Goal: Contribute content

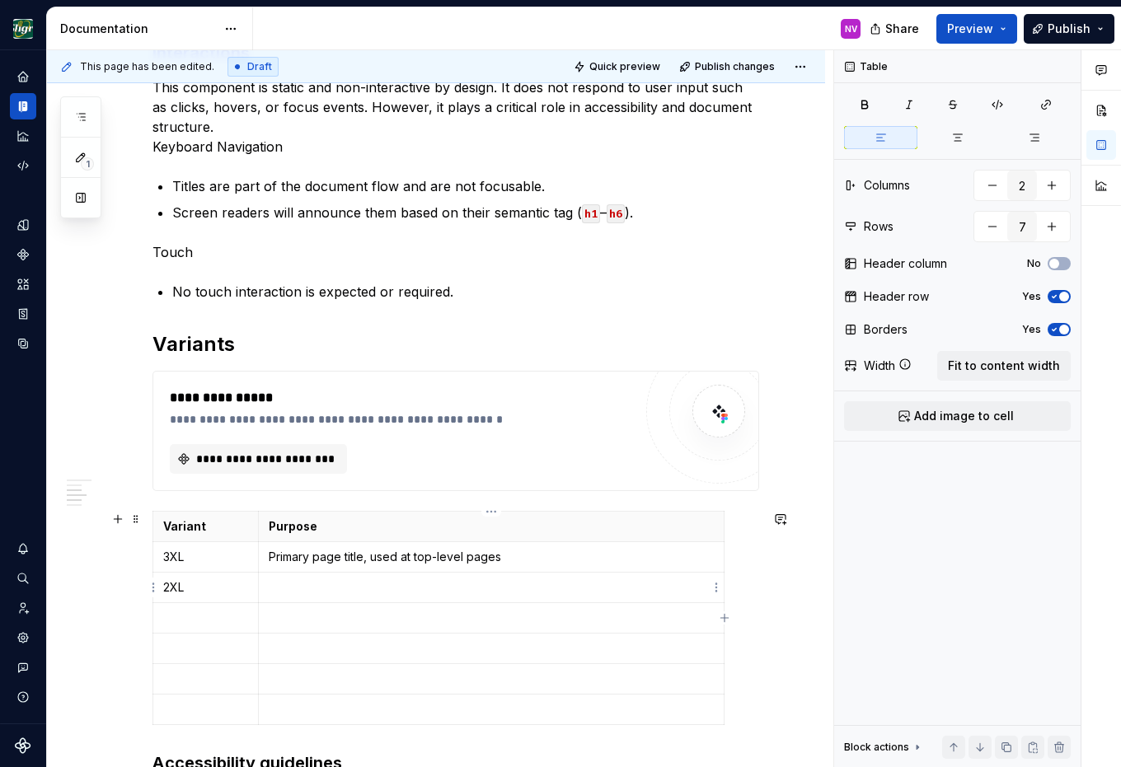
click at [752, 590] on div "Variant Purpose 3XL Primary page title, used at top-level pages 2XL" at bounding box center [455, 621] width 606 height 221
click at [518, 584] on p at bounding box center [491, 587] width 445 height 16
paste div
click at [191, 614] on p at bounding box center [205, 618] width 85 height 16
click at [540, 627] on td at bounding box center [491, 618] width 466 height 30
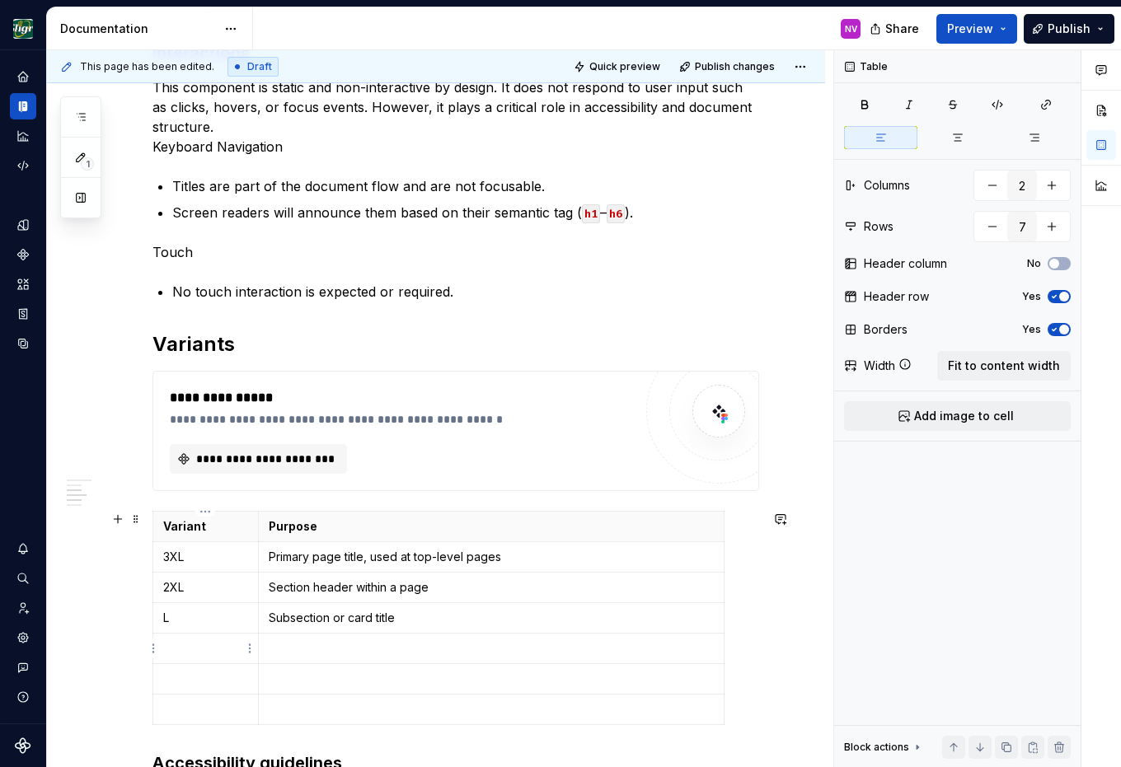
click at [180, 644] on p at bounding box center [205, 648] width 85 height 16
click at [476, 629] on td "Subsection or card title" at bounding box center [491, 618] width 466 height 30
click at [452, 650] on p at bounding box center [491, 648] width 445 height 16
click at [232, 674] on p at bounding box center [205, 679] width 85 height 16
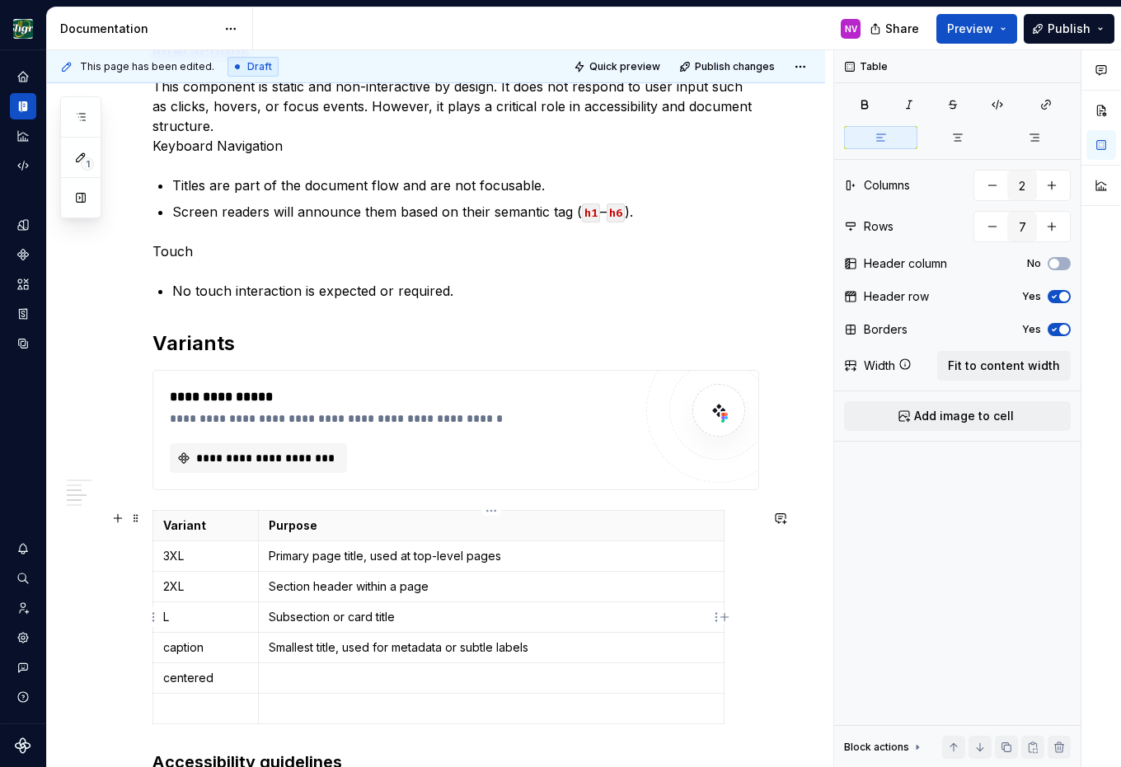
click at [510, 607] on td "Subsection or card title" at bounding box center [491, 617] width 466 height 30
click at [329, 679] on p at bounding box center [491, 678] width 445 height 16
click at [223, 703] on p at bounding box center [205, 708] width 85 height 16
click at [318, 705] on p at bounding box center [491, 708] width 445 height 16
click at [149, 706] on html "Design Sligro NV Dataset [PERSON_NAME] Documentation NV Share Preview Publish 1…" at bounding box center [560, 383] width 1121 height 767
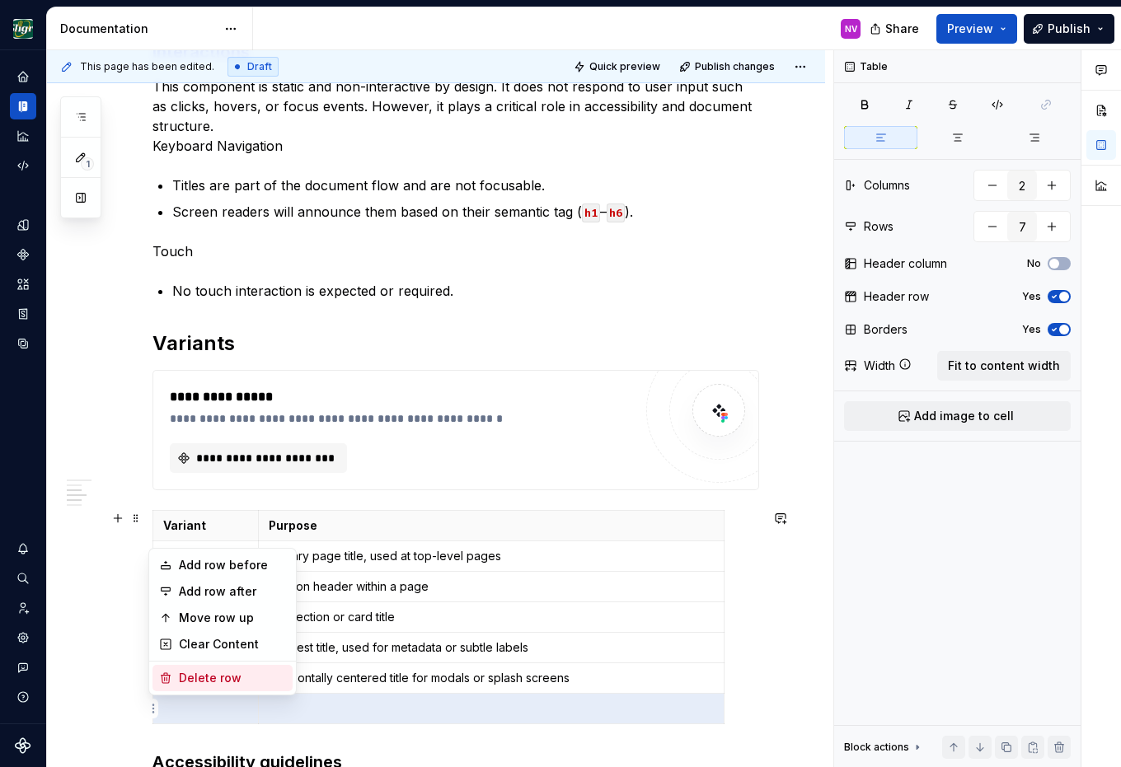
click at [210, 677] on div "Delete row" at bounding box center [232, 678] width 107 height 16
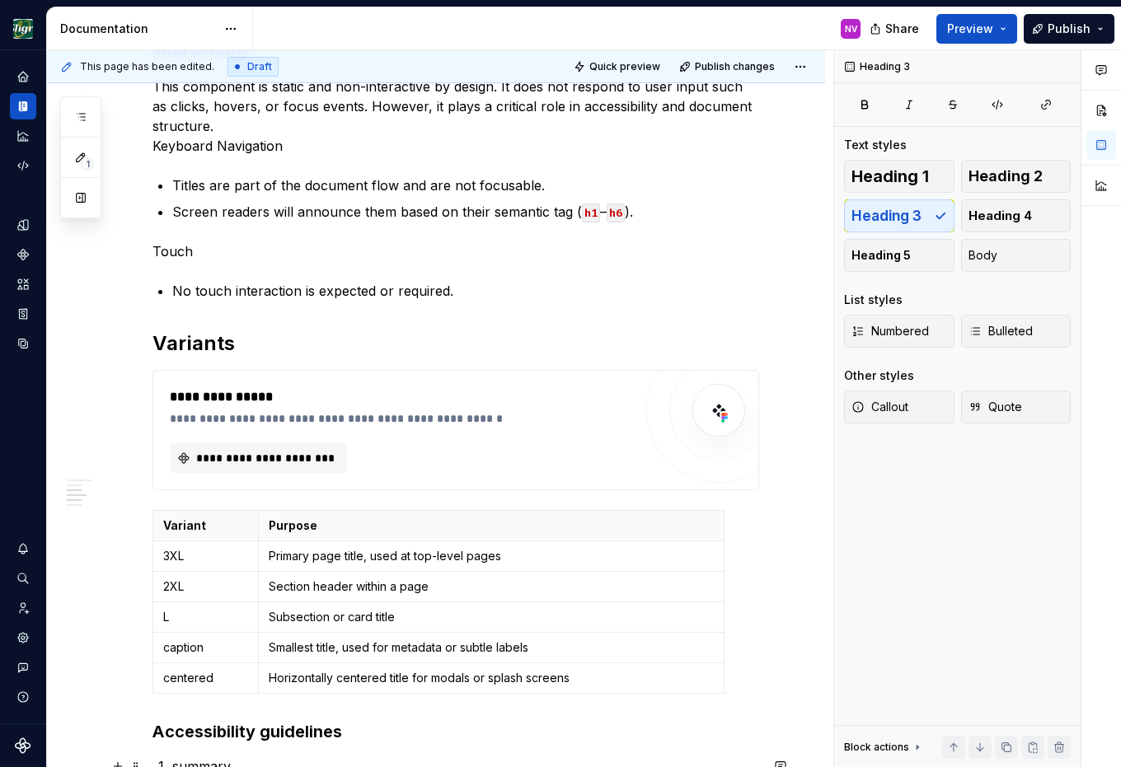
type textarea "*"
